Goal: Task Accomplishment & Management: Use online tool/utility

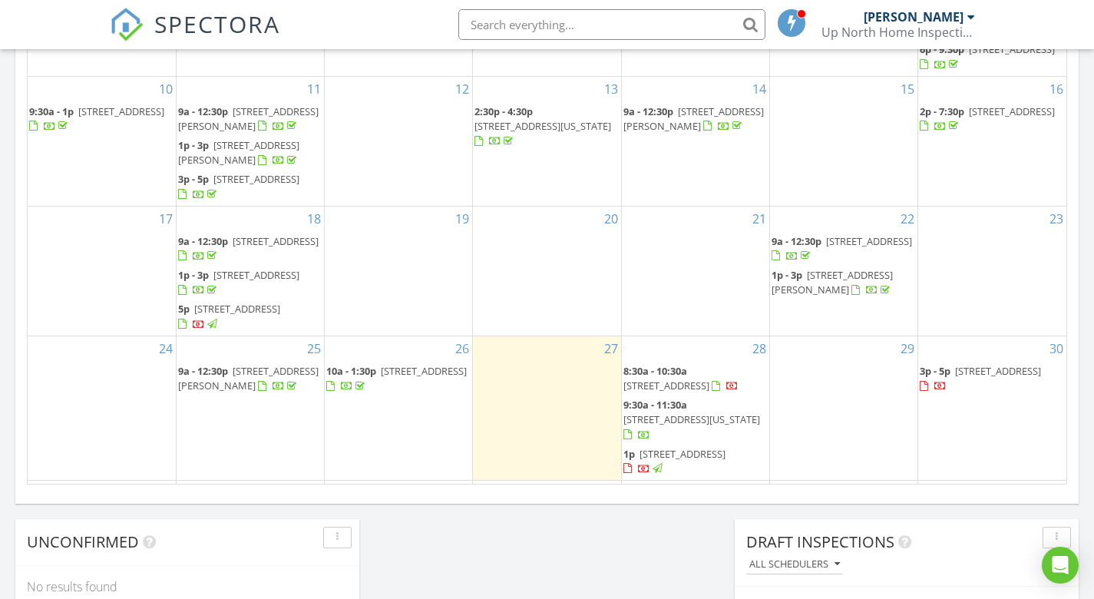
scroll to position [934, 0]
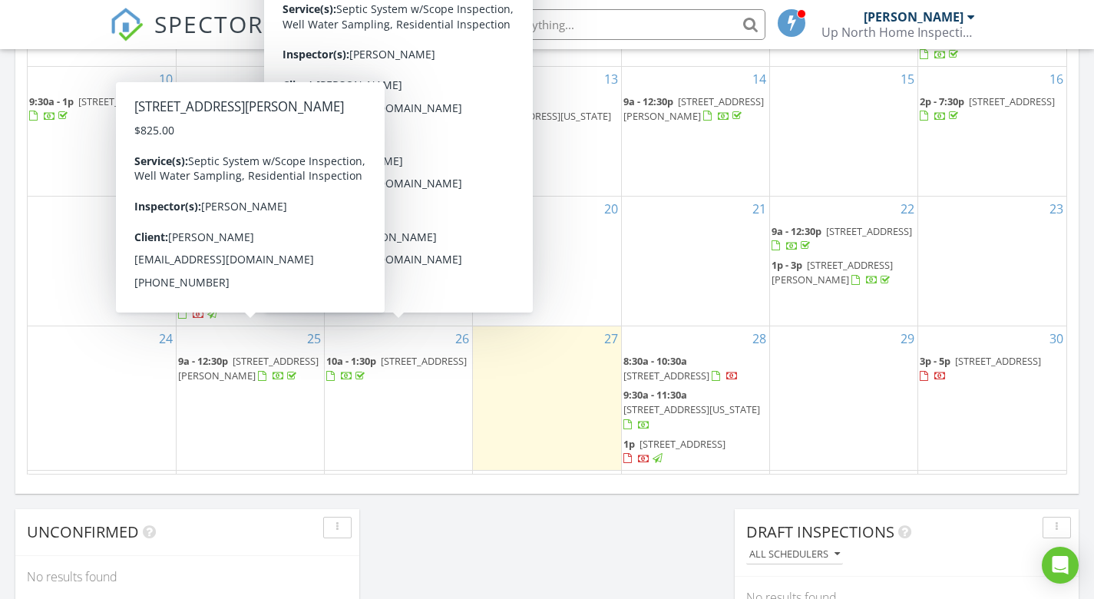
click at [238, 354] on span "[STREET_ADDRESS][PERSON_NAME]" at bounding box center [248, 368] width 140 height 28
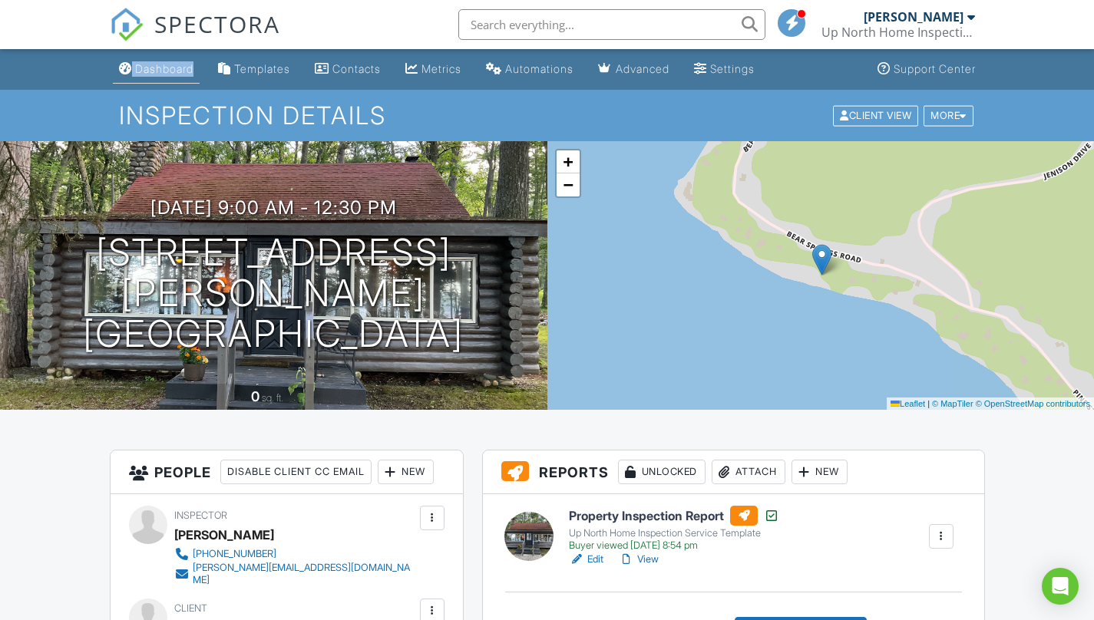
click at [147, 72] on div "Dashboard" at bounding box center [164, 68] width 58 height 13
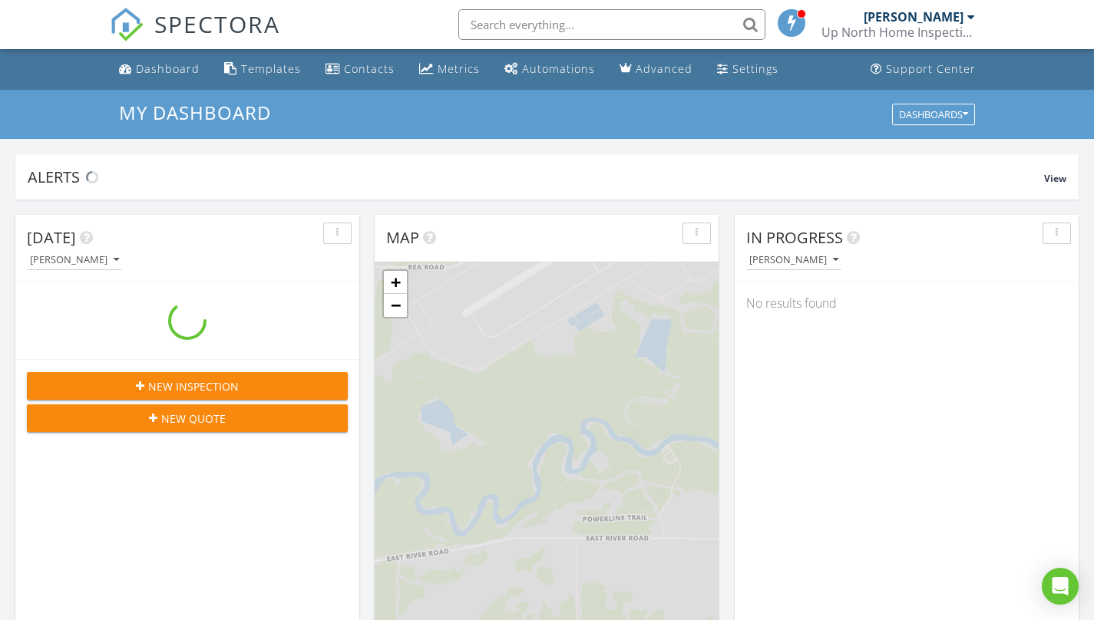
scroll to position [1398, 1095]
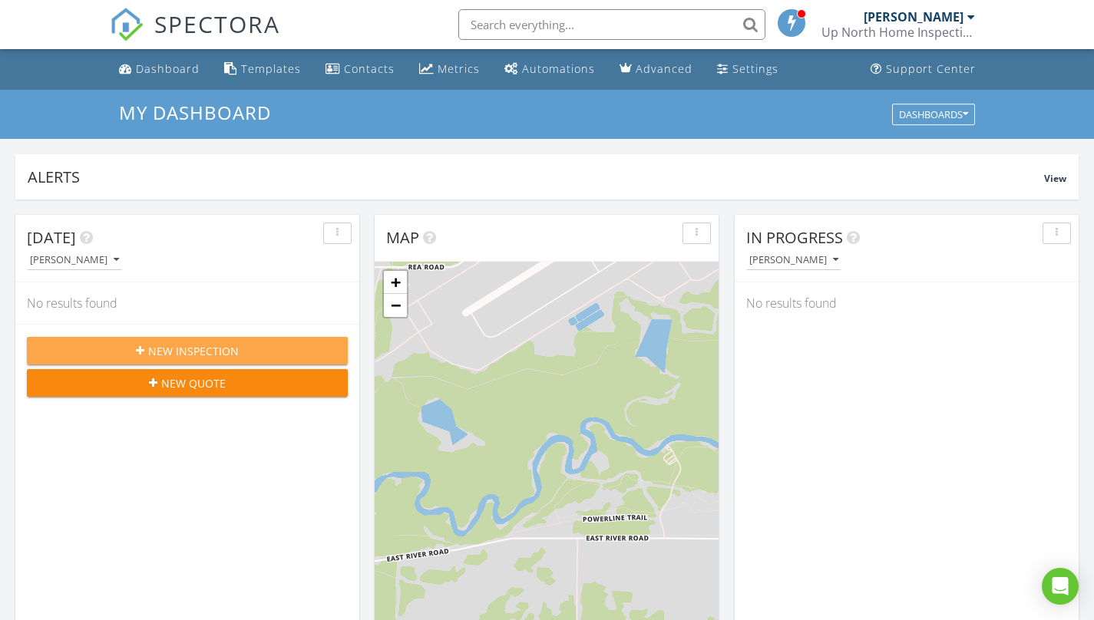
click at [206, 349] on span "New Inspection" at bounding box center [193, 351] width 91 height 16
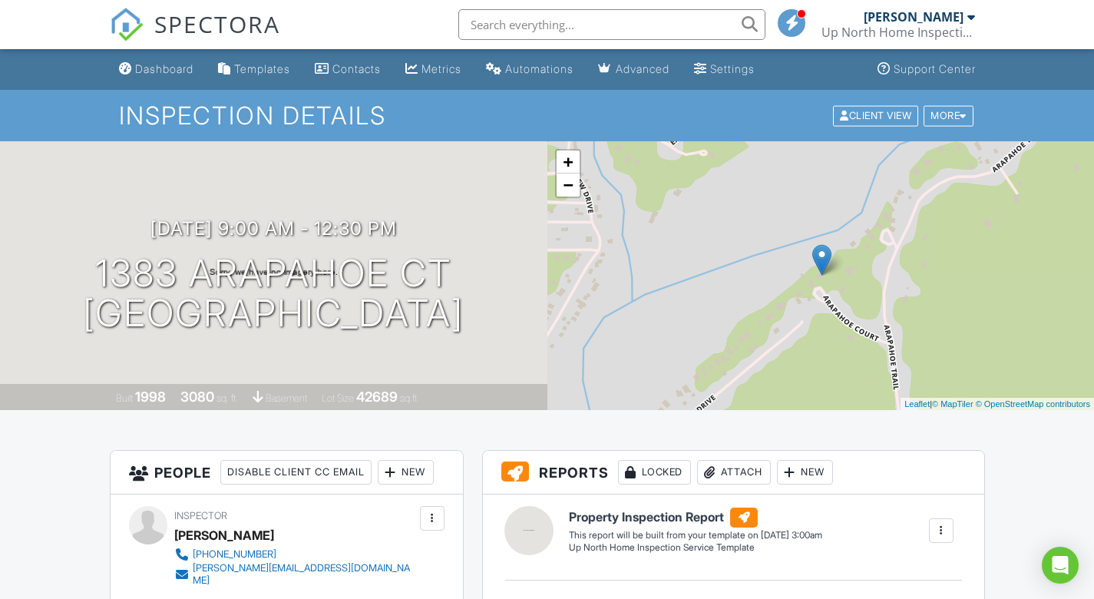
click at [970, 12] on div at bounding box center [971, 17] width 8 height 12
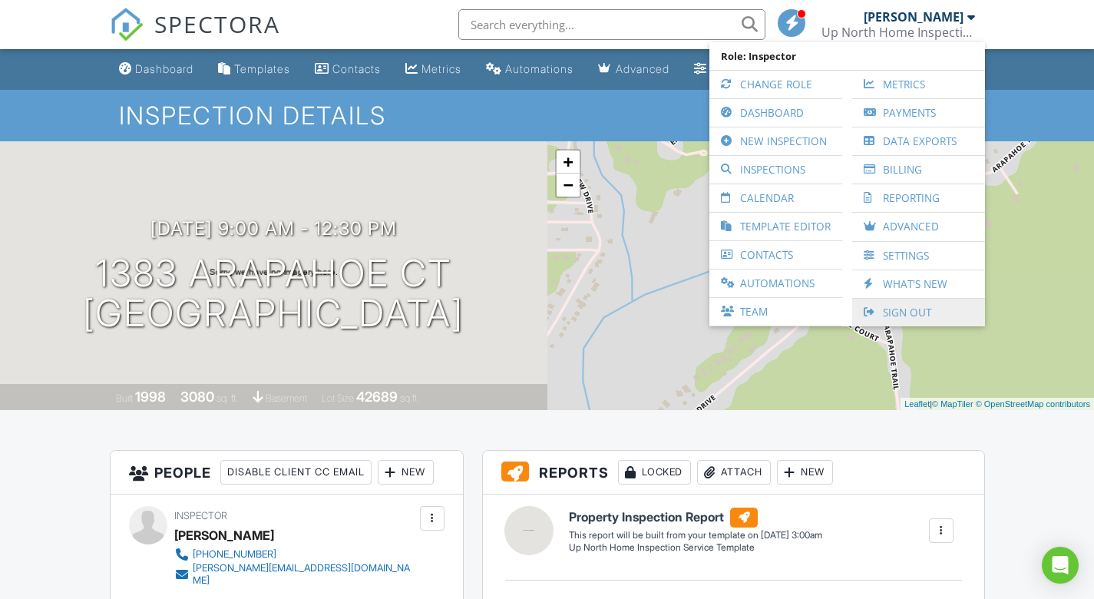
click at [892, 311] on link "Sign Out" at bounding box center [918, 313] width 117 height 28
